Goal: Transaction & Acquisition: Purchase product/service

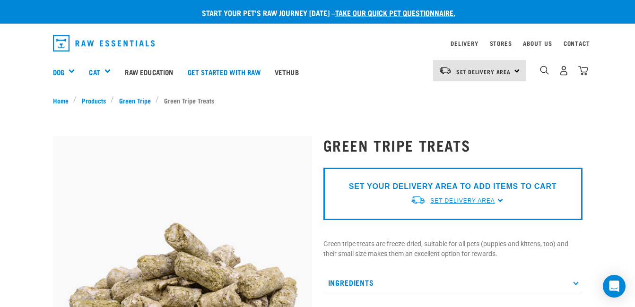
click at [474, 201] on span "Set Delivery Area" at bounding box center [462, 201] width 64 height 7
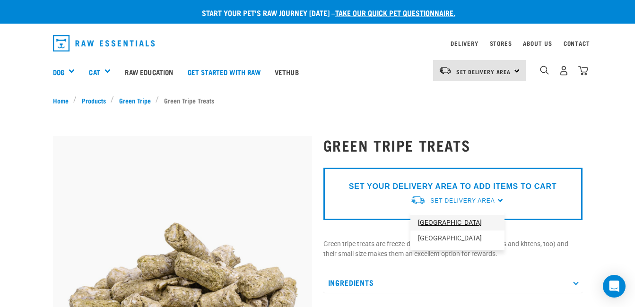
click at [431, 224] on link "[GEOGRAPHIC_DATA]" at bounding box center [457, 223] width 94 height 16
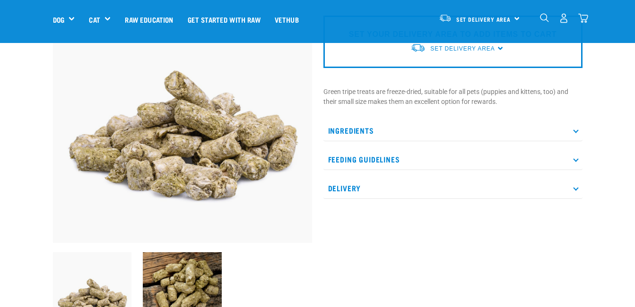
scroll to position [95, 0]
